Goal: Task Accomplishment & Management: Manage account settings

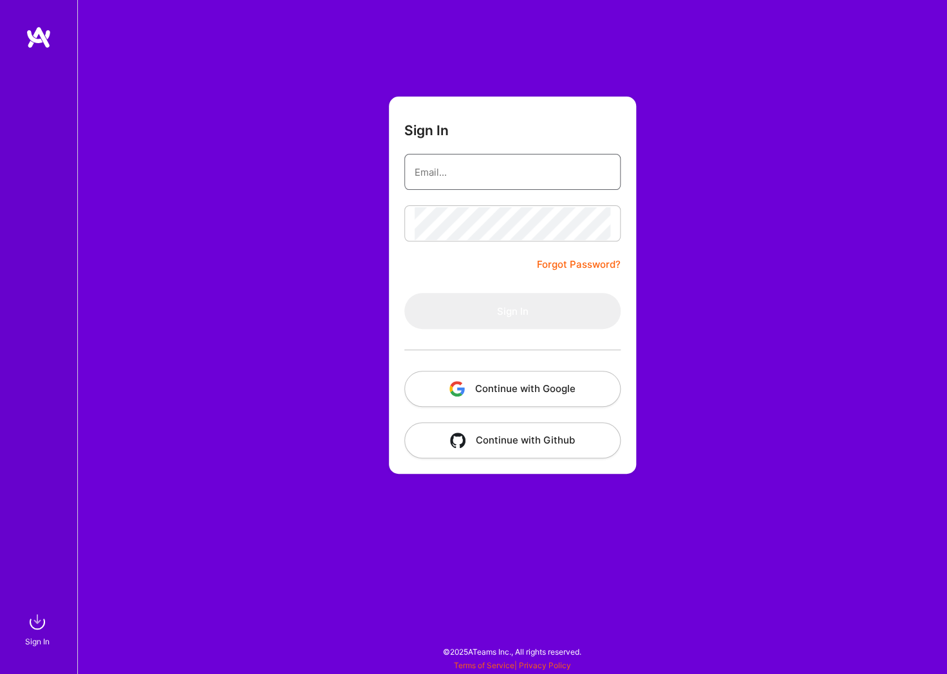
type input "[EMAIL_ADDRESS][DOMAIN_NAME]"
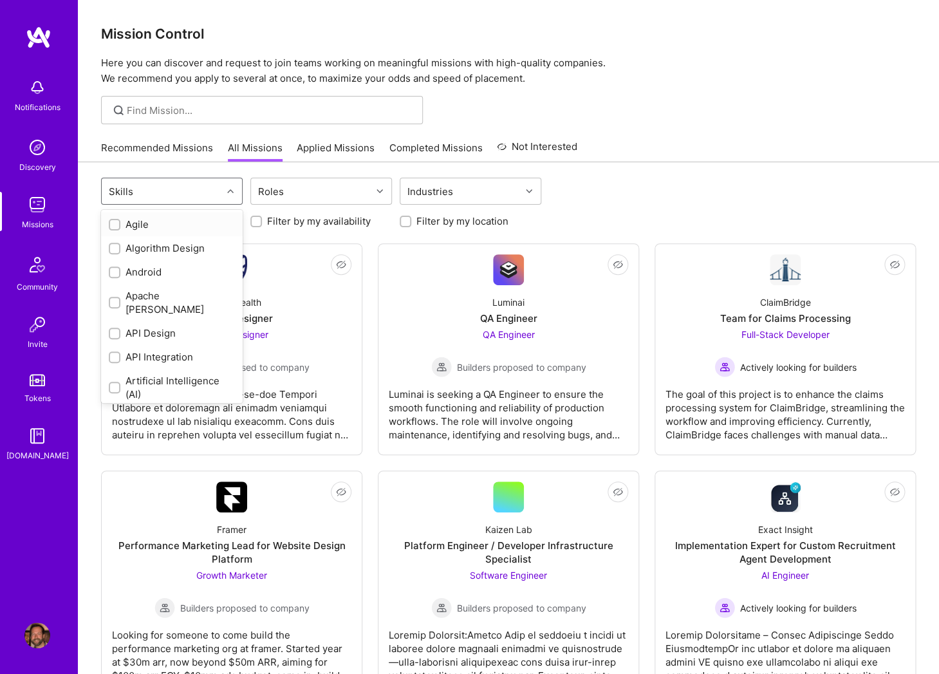
click at [202, 187] on div "Skills" at bounding box center [162, 191] width 120 height 26
click at [136, 270] on div "Android" at bounding box center [172, 272] width 126 height 14
checkbox input "true"
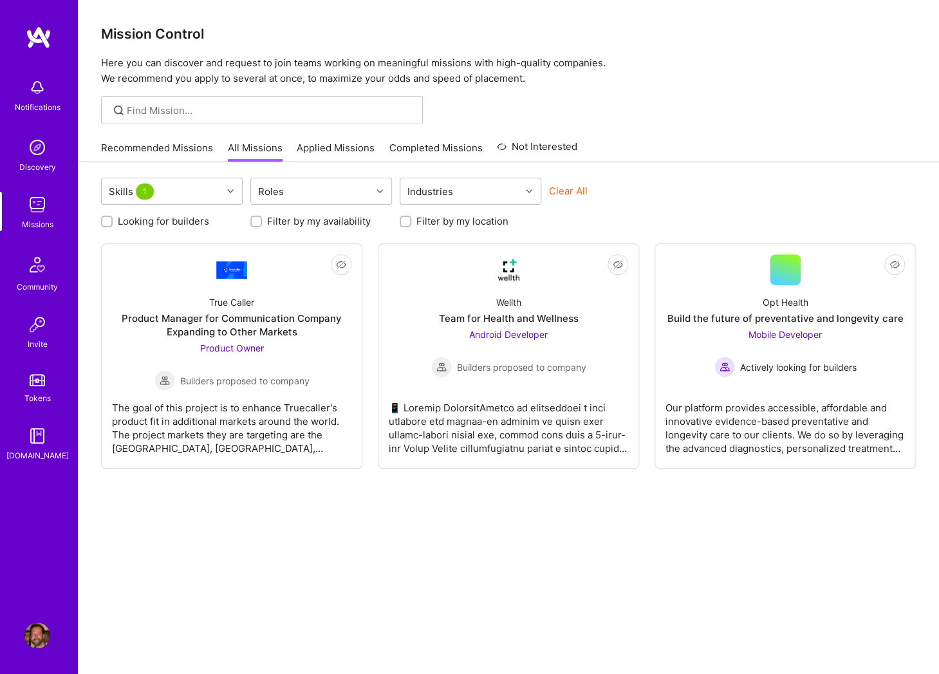
click at [253, 577] on div "Skills 1 Roles Industries Clear All Looking for builders Filter by my availabil…" at bounding box center [508, 431] width 861 height 539
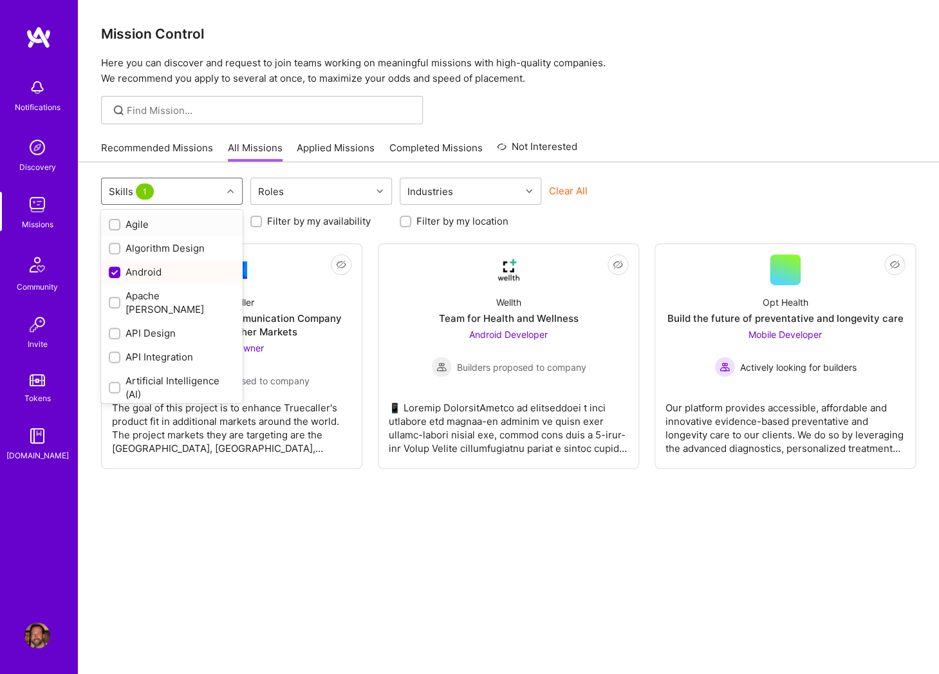
click at [233, 186] on div at bounding box center [232, 191] width 20 height 17
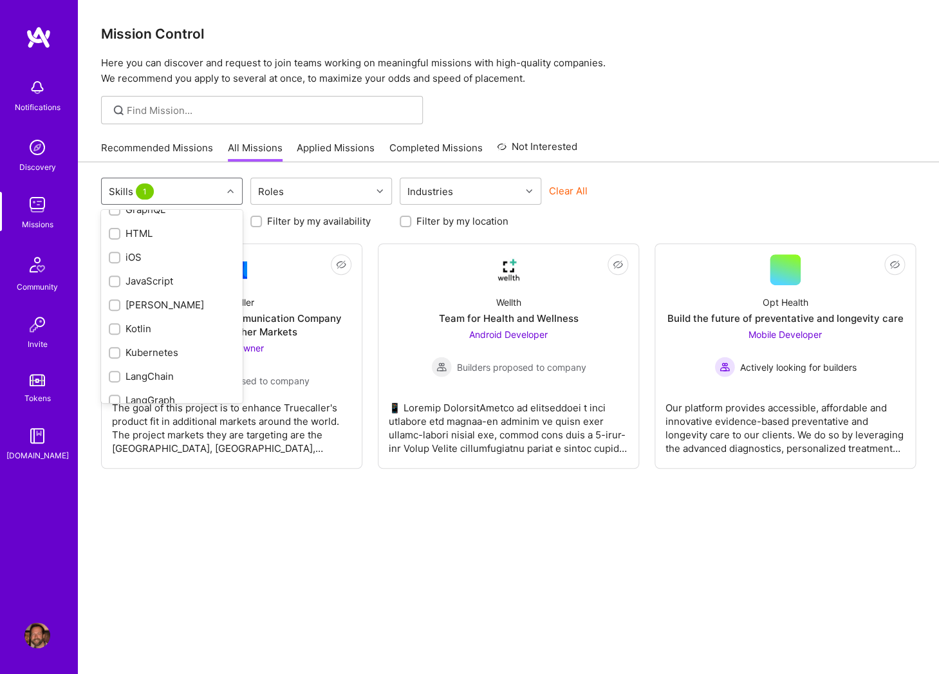
scroll to position [662, 0]
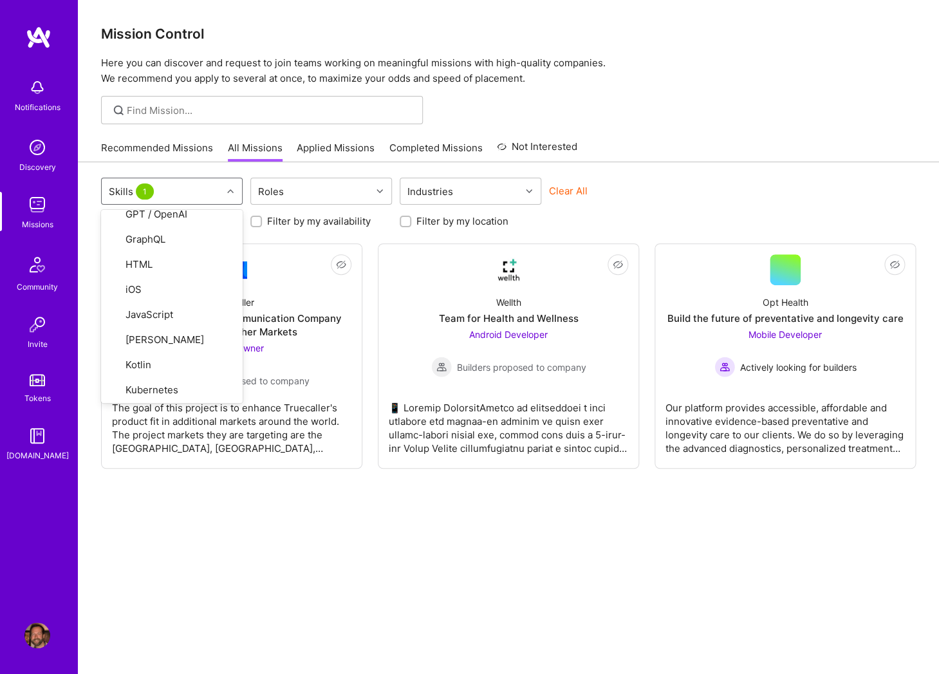
click at [256, 541] on div "option Android, selected. option LangGraph focused, 35 of 79. 79 results availa…" at bounding box center [508, 431] width 861 height 539
